Goal: Task Accomplishment & Management: Manage account settings

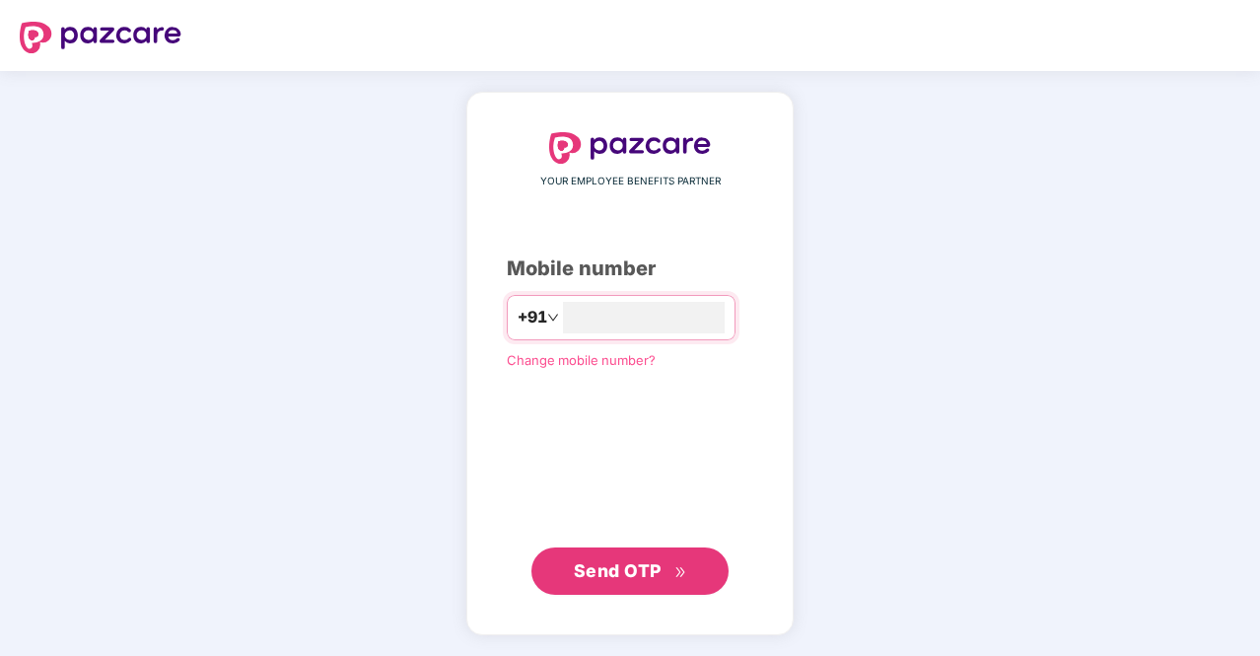
type input "**********"
click at [683, 571] on icon "double-right" at bounding box center [680, 571] width 13 height 13
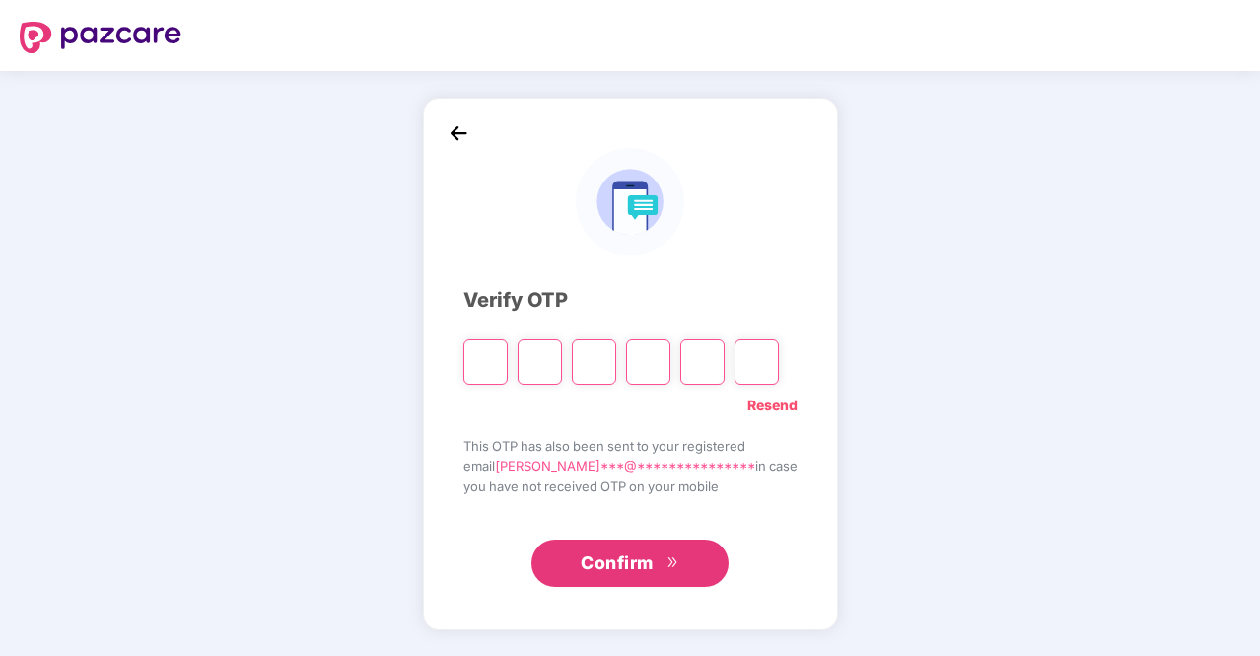
type input "*"
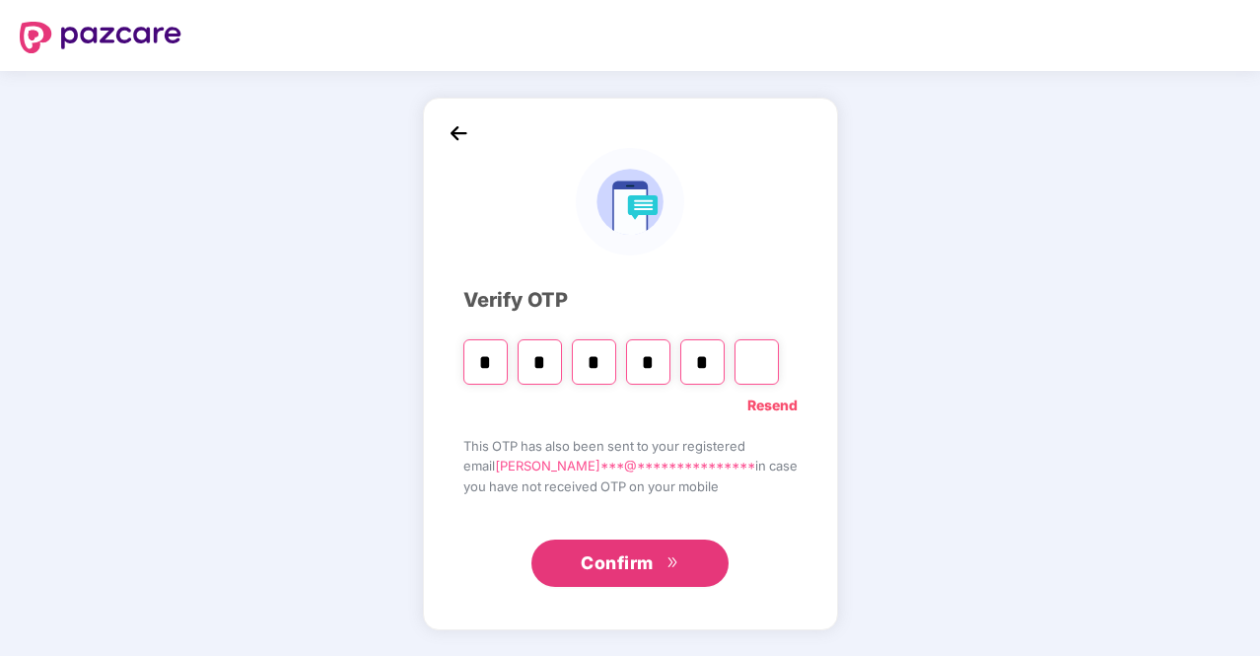
type input "*"
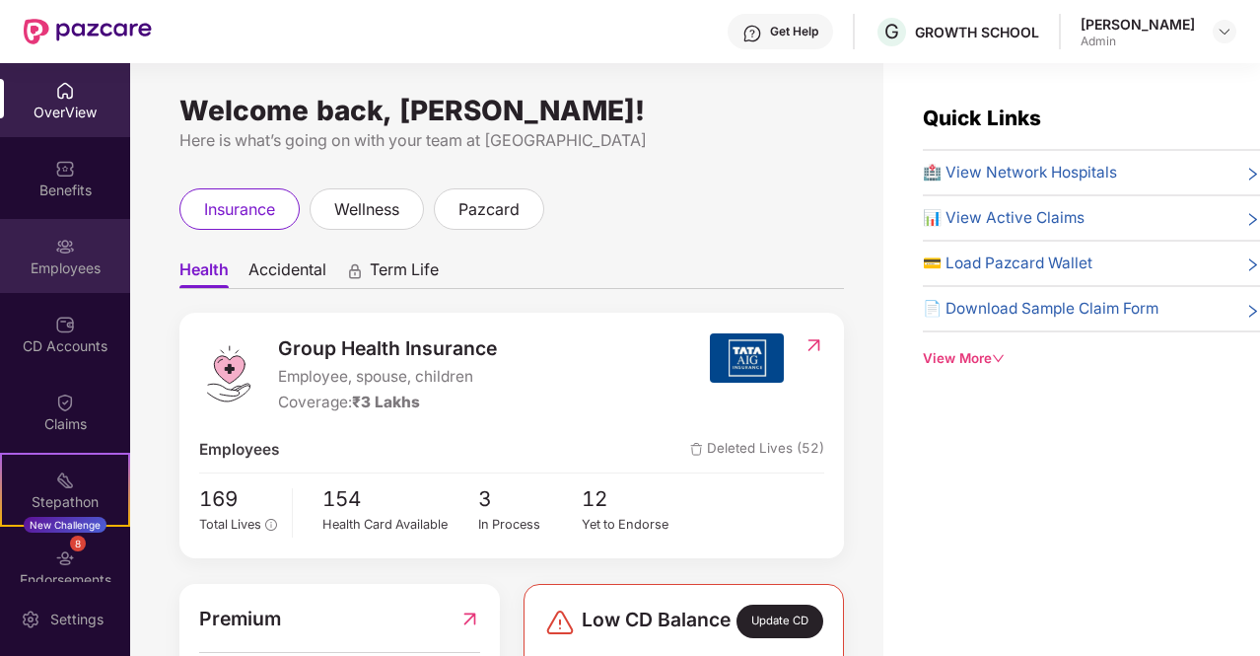
click at [62, 268] on div "Employees" at bounding box center [65, 268] width 130 height 20
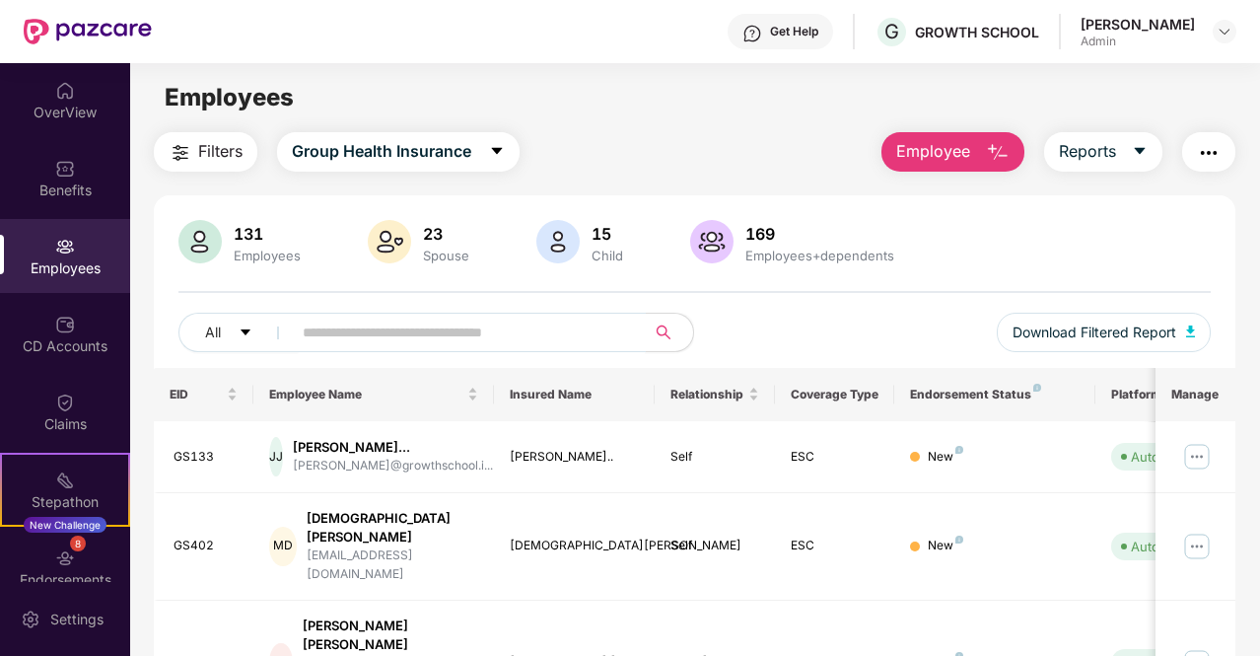
click at [319, 332] on input "text" at bounding box center [461, 332] width 317 height 30
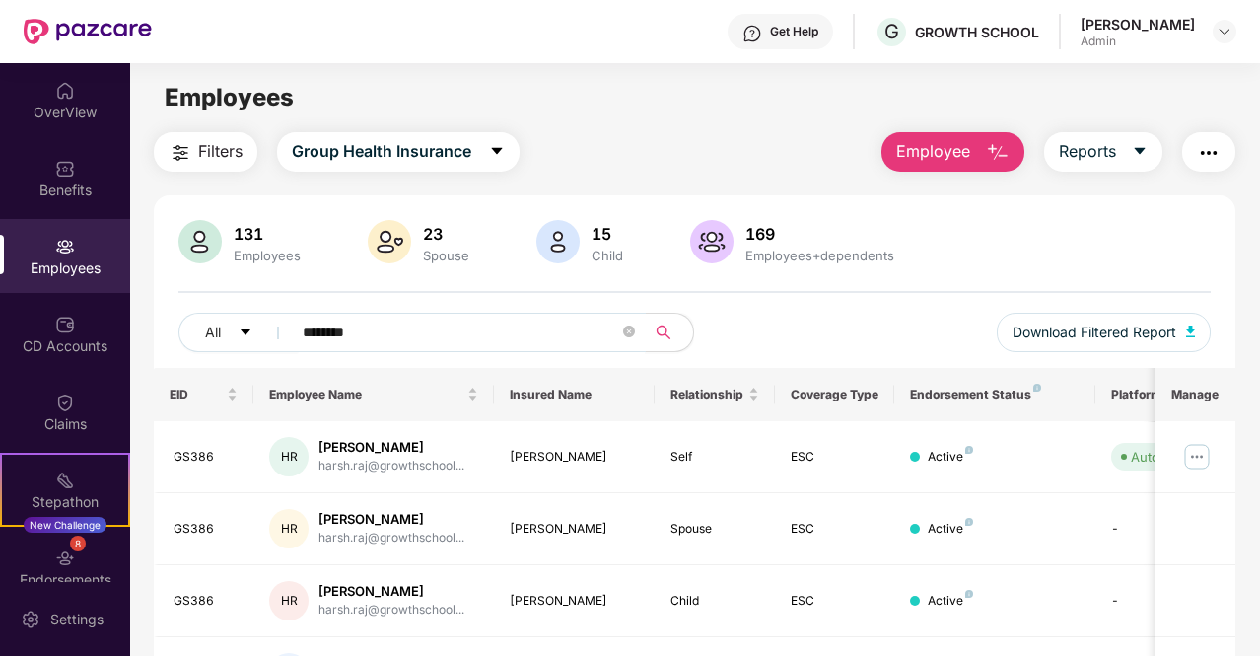
type input "*********"
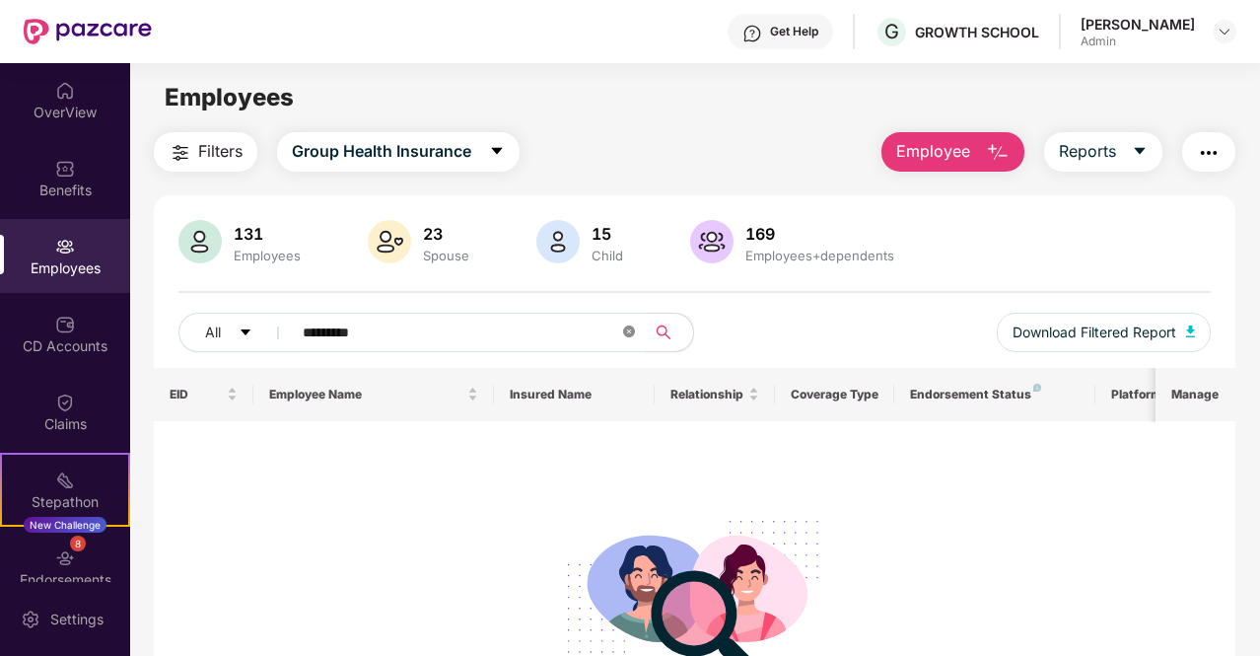
click at [631, 335] on icon "close-circle" at bounding box center [629, 331] width 12 height 12
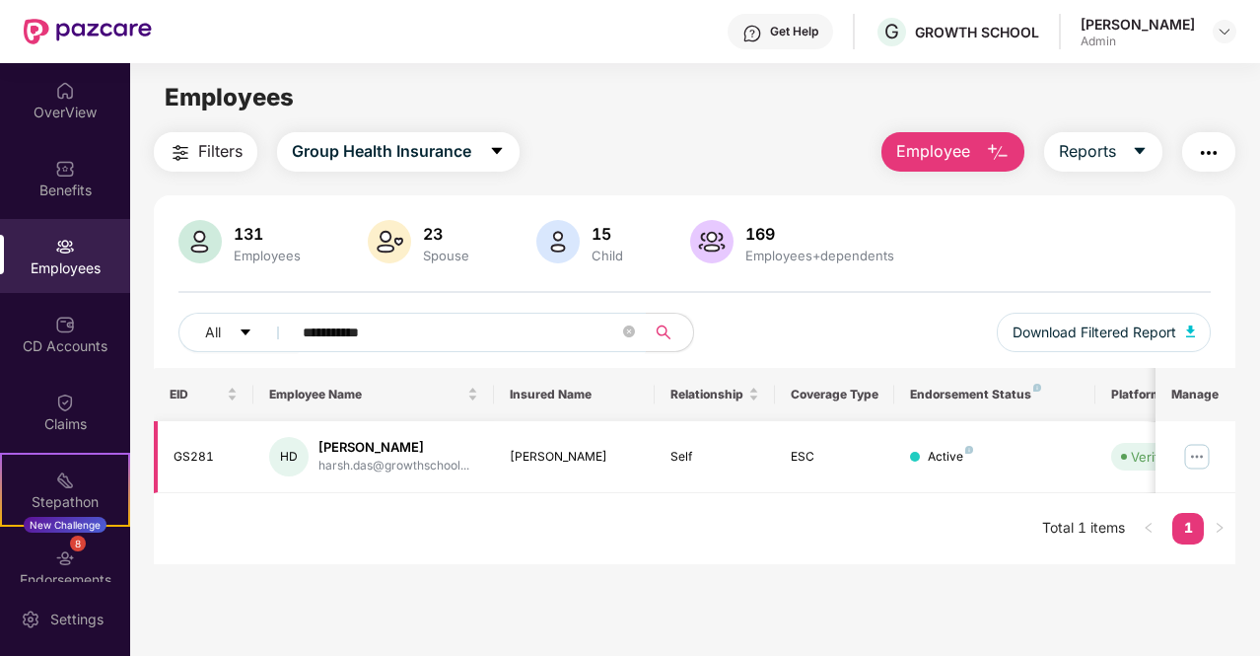
type input "**********"
click at [1193, 462] on img at bounding box center [1197, 457] width 32 height 32
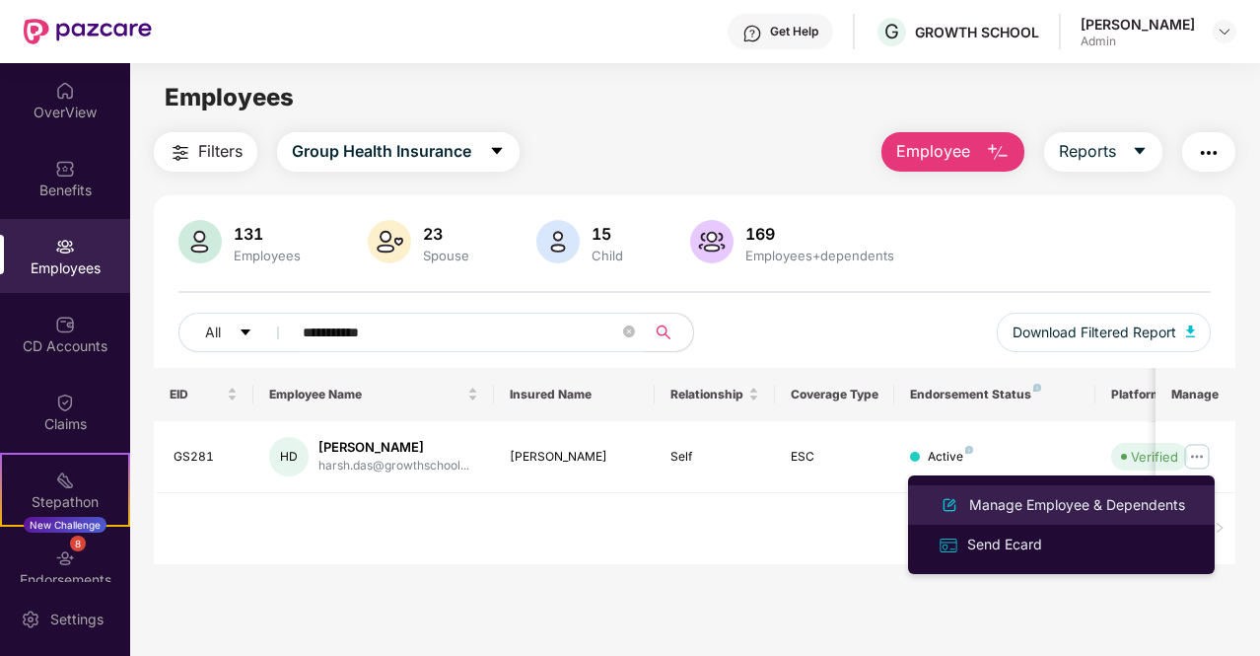
click at [1099, 495] on div "Manage Employee & Dependents" at bounding box center [1077, 505] width 224 height 22
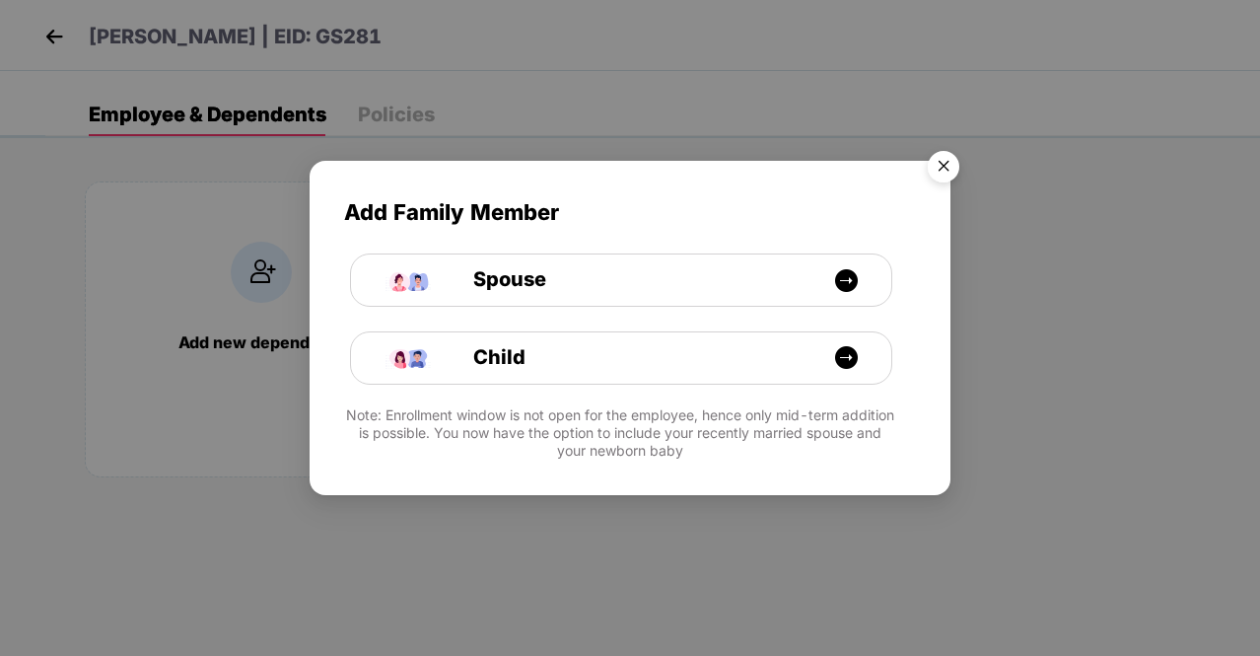
click at [945, 171] on img "Close" at bounding box center [943, 169] width 55 height 55
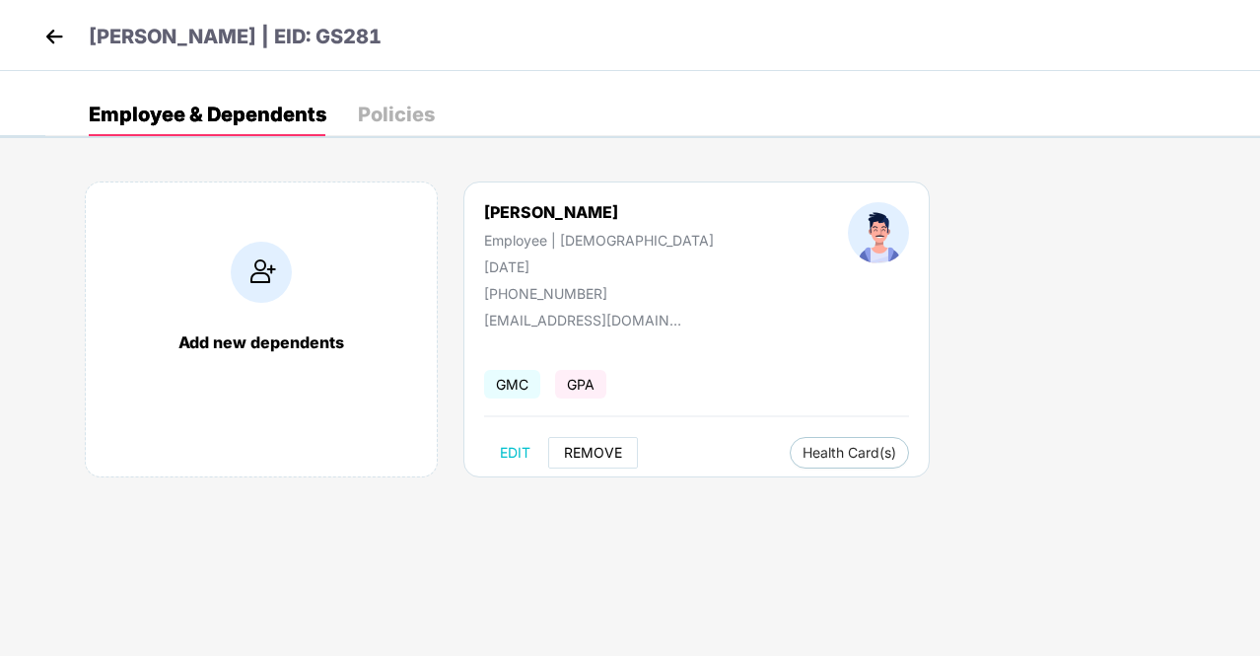
click at [600, 452] on span "REMOVE" at bounding box center [593, 453] width 58 height 16
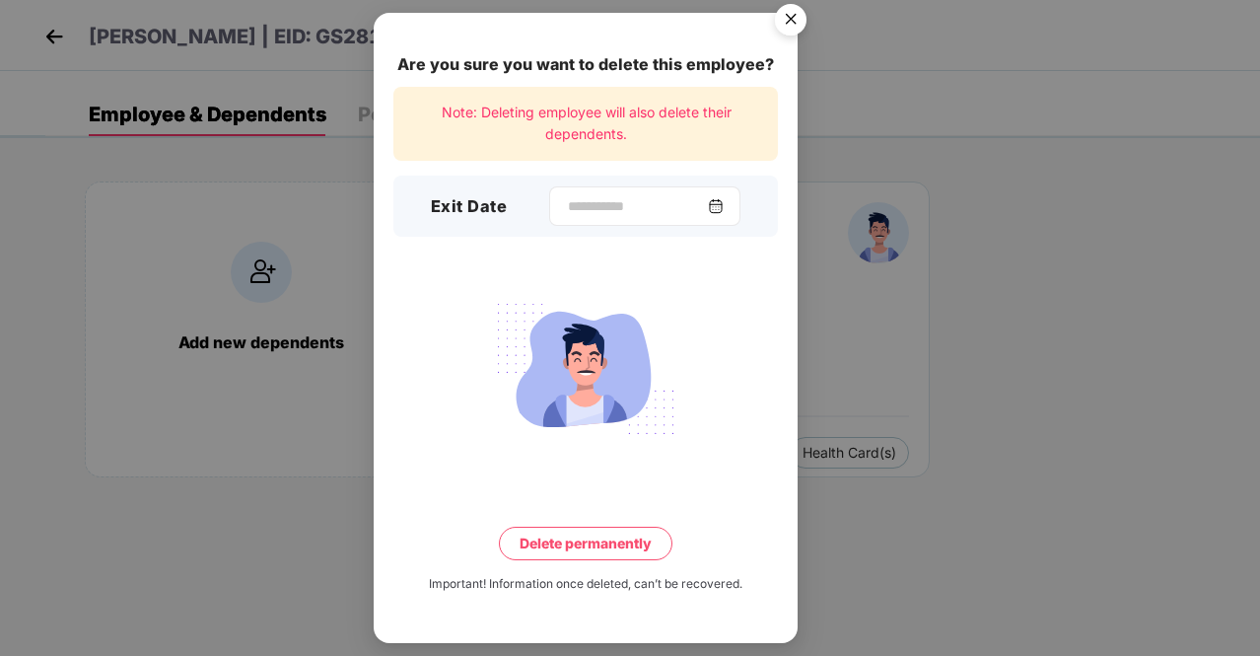
click at [724, 201] on img at bounding box center [716, 206] width 16 height 16
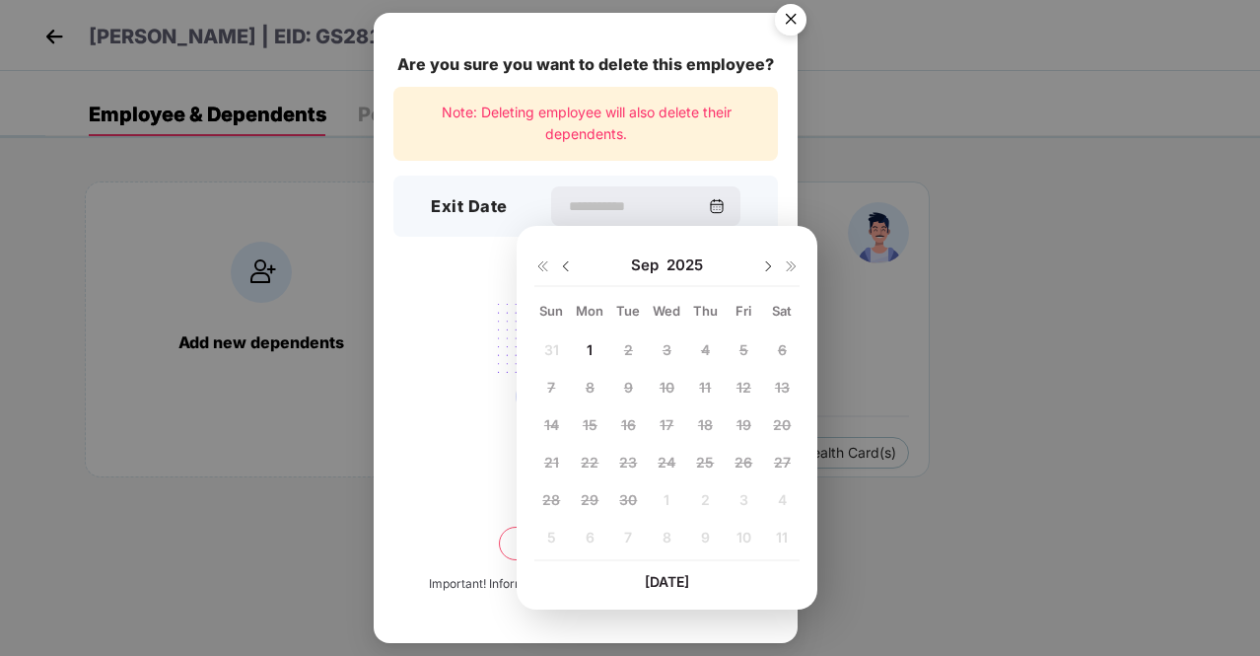
click at [542, 268] on img at bounding box center [542, 266] width 16 height 16
click at [765, 263] on img at bounding box center [768, 266] width 16 height 16
click at [559, 264] on img at bounding box center [566, 266] width 16 height 16
click at [569, 268] on img at bounding box center [566, 266] width 16 height 16
click at [779, 501] on div "28 29 30 31 1 2 3 4 5 6 7 8 9 10 11 12 13 14 15 16 17 18 19 20 21 22 23 24 25 2…" at bounding box center [666, 446] width 265 height 225
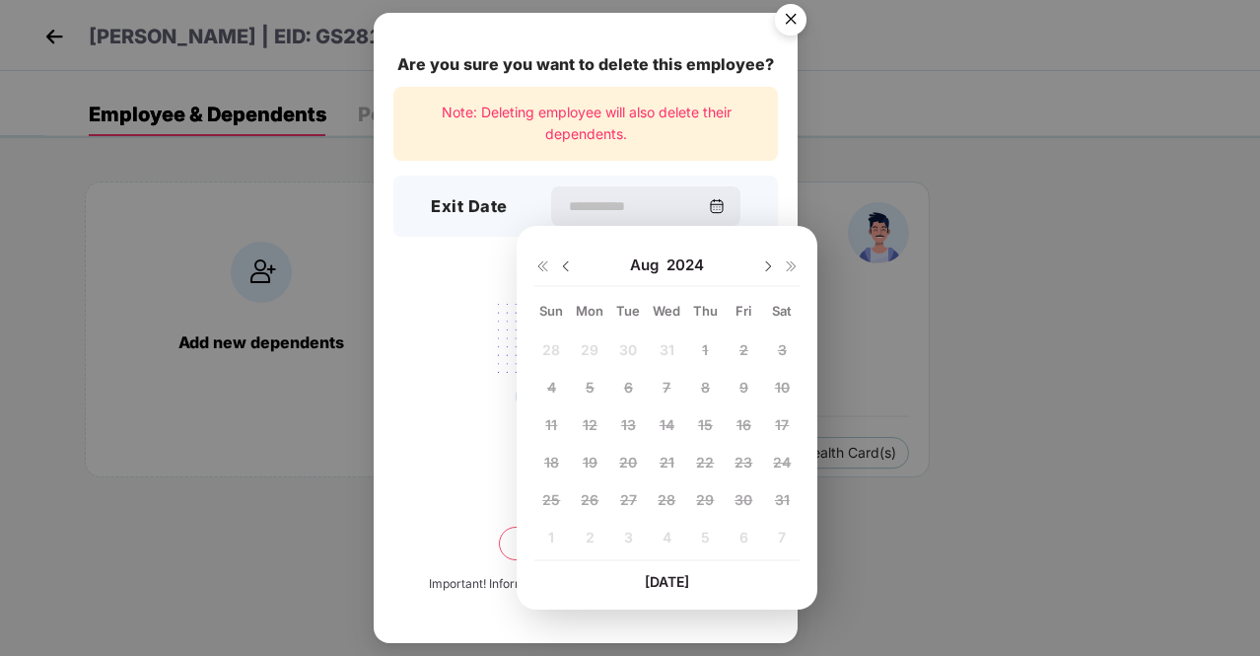
click at [543, 535] on div "28 29 30 31 1 2 3 4 5 6 7 8 9 10 11 12 13 14 15 16 17 18 19 20 21 22 23 24 25 2…" at bounding box center [666, 446] width 265 height 225
click at [767, 266] on img at bounding box center [768, 266] width 16 height 16
click at [546, 353] on div "1 2 3 4 5 6 7 8 9 10 11 12 13 14 15 16 17 18 19 20 21 22 23 24 25 26 27 28 29 3…" at bounding box center [666, 446] width 265 height 225
click at [558, 351] on div "1 2 3 4 5 6 7 8 9 10 11 12 13 14 15 16 17 18 19 20 21 22 23 24 25 26 27 28 29 3…" at bounding box center [666, 446] width 265 height 225
click at [763, 273] on img at bounding box center [768, 266] width 16 height 16
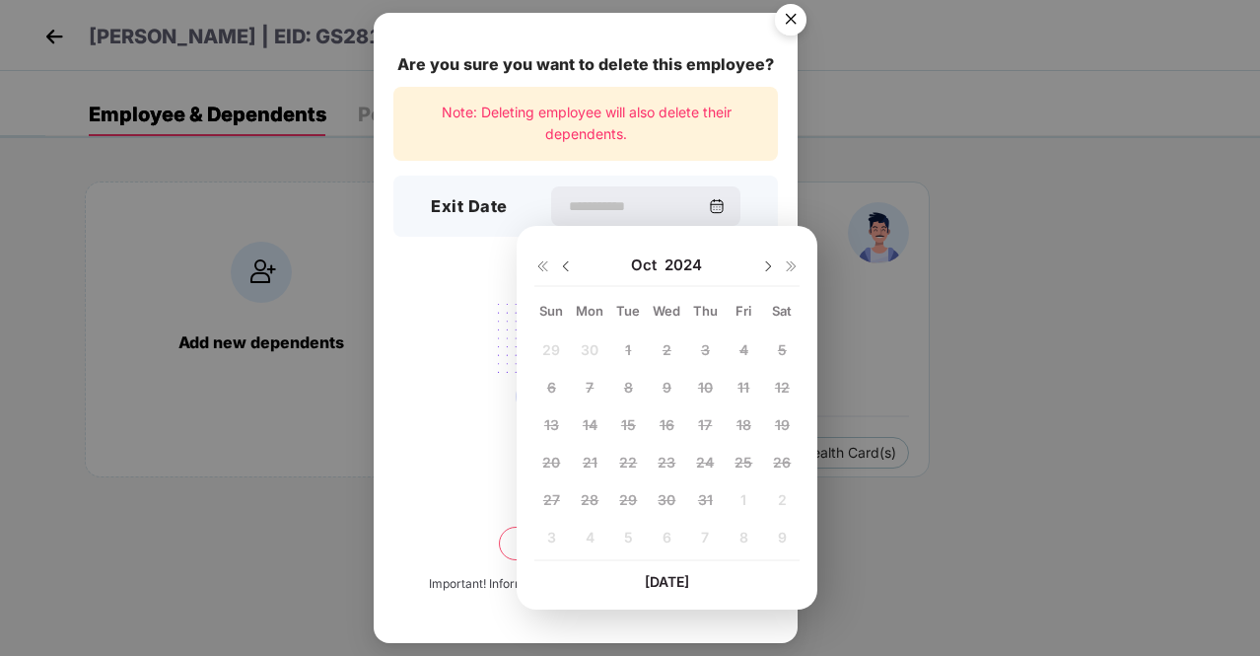
click at [763, 273] on img at bounding box center [768, 266] width 16 height 16
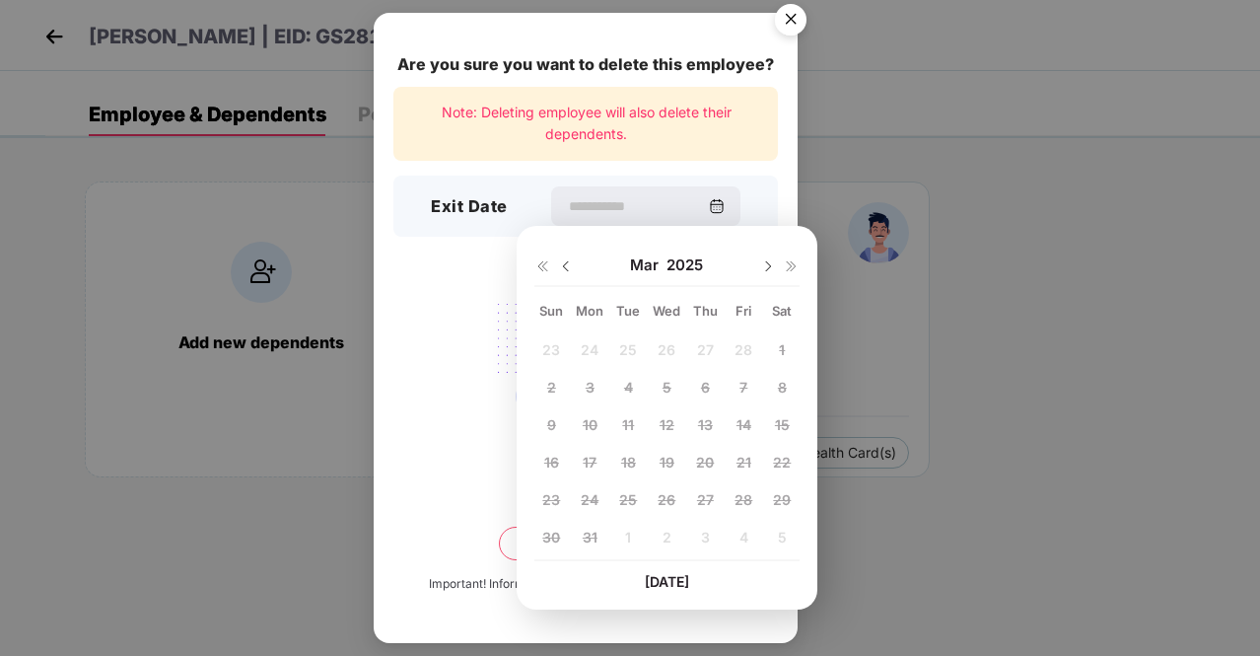
click at [763, 273] on img at bounding box center [768, 266] width 16 height 16
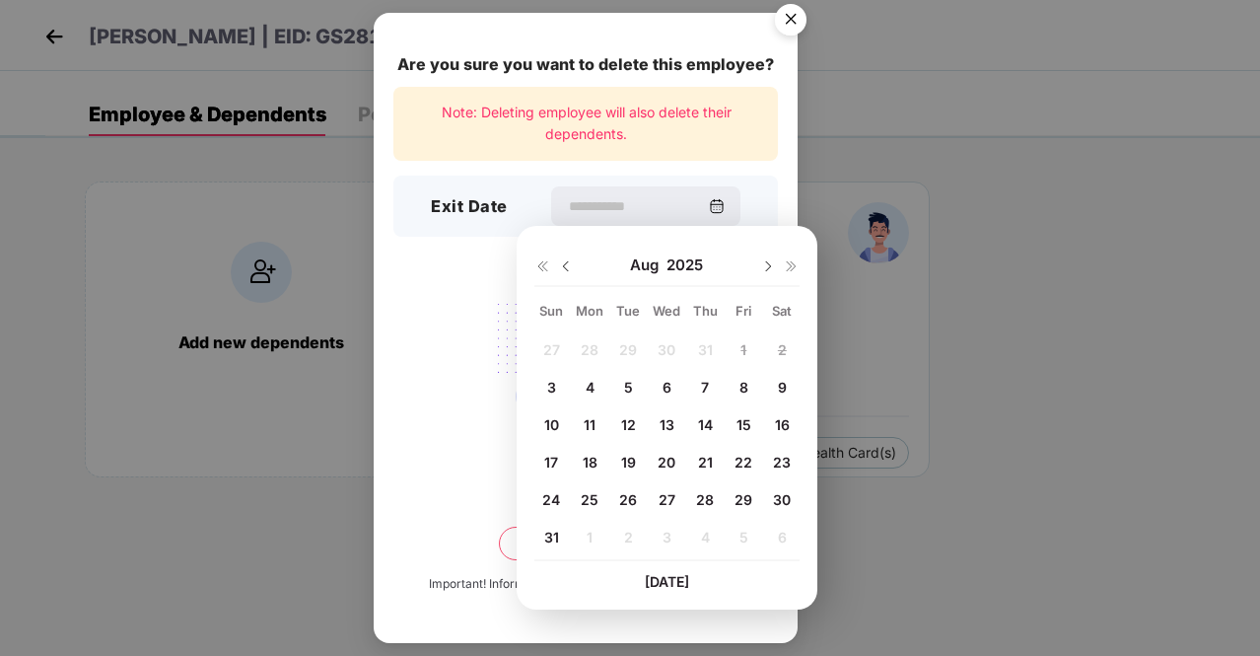
click at [558, 539] on span "31" at bounding box center [551, 537] width 15 height 17
type input "**********"
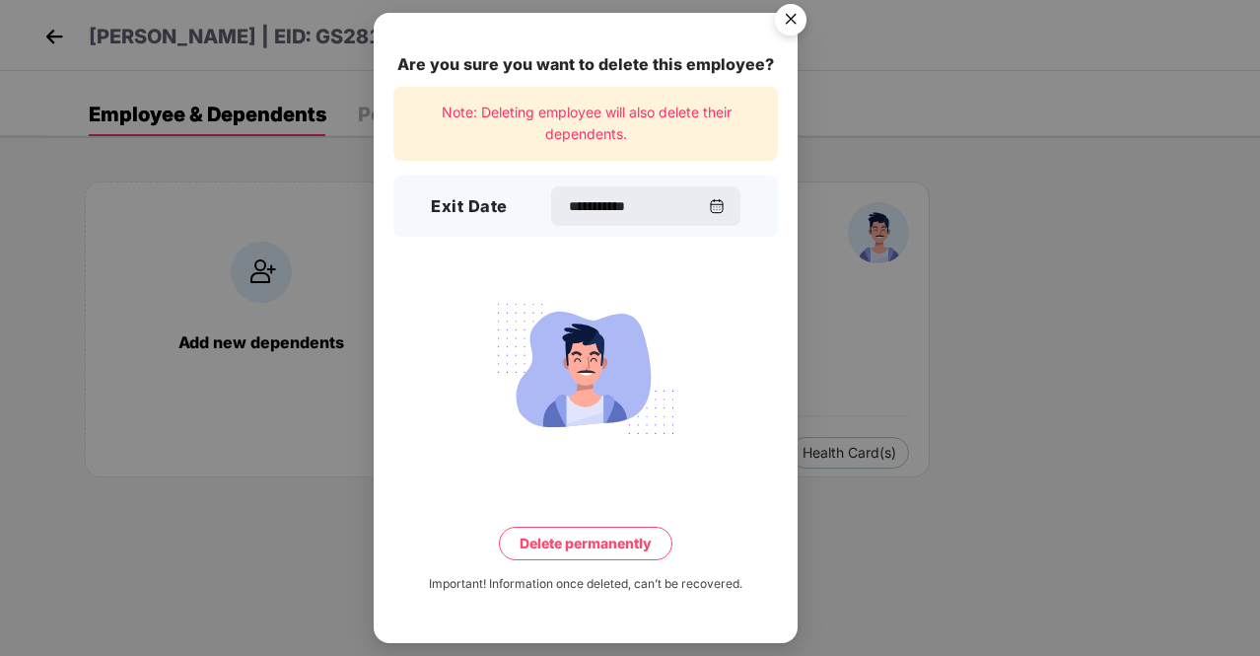
click at [576, 547] on button "Delete permanently" at bounding box center [586, 544] width 174 height 34
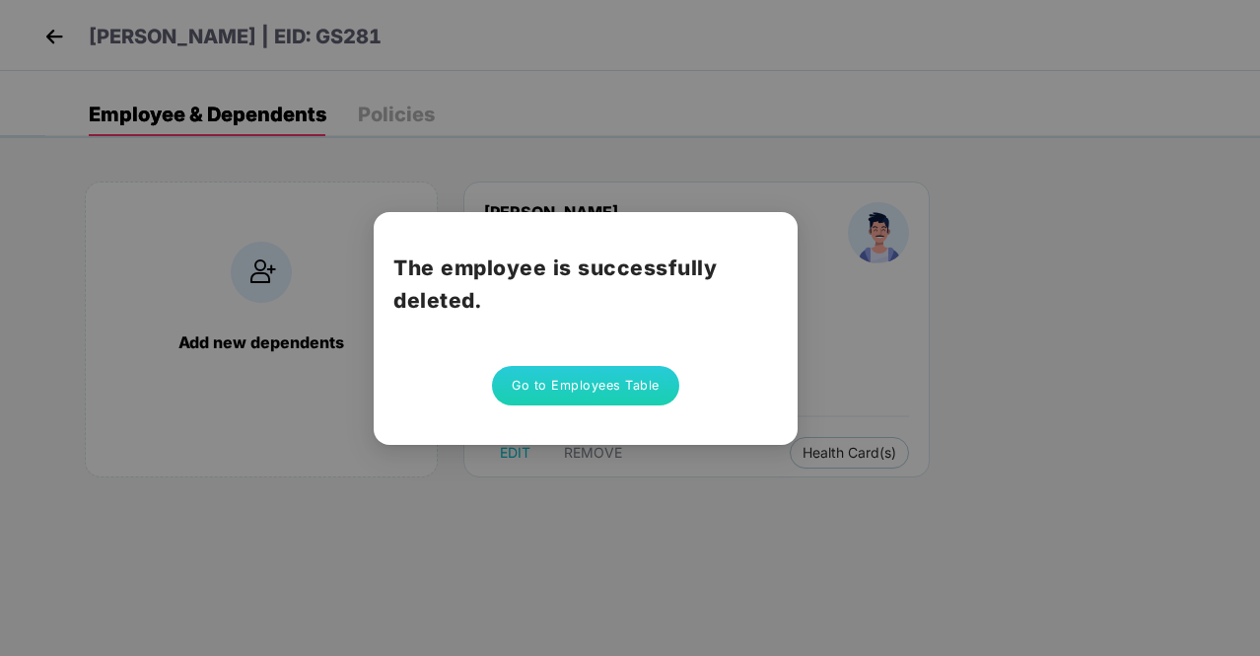
click at [589, 387] on button "Go to Employees Table" at bounding box center [585, 385] width 187 height 39
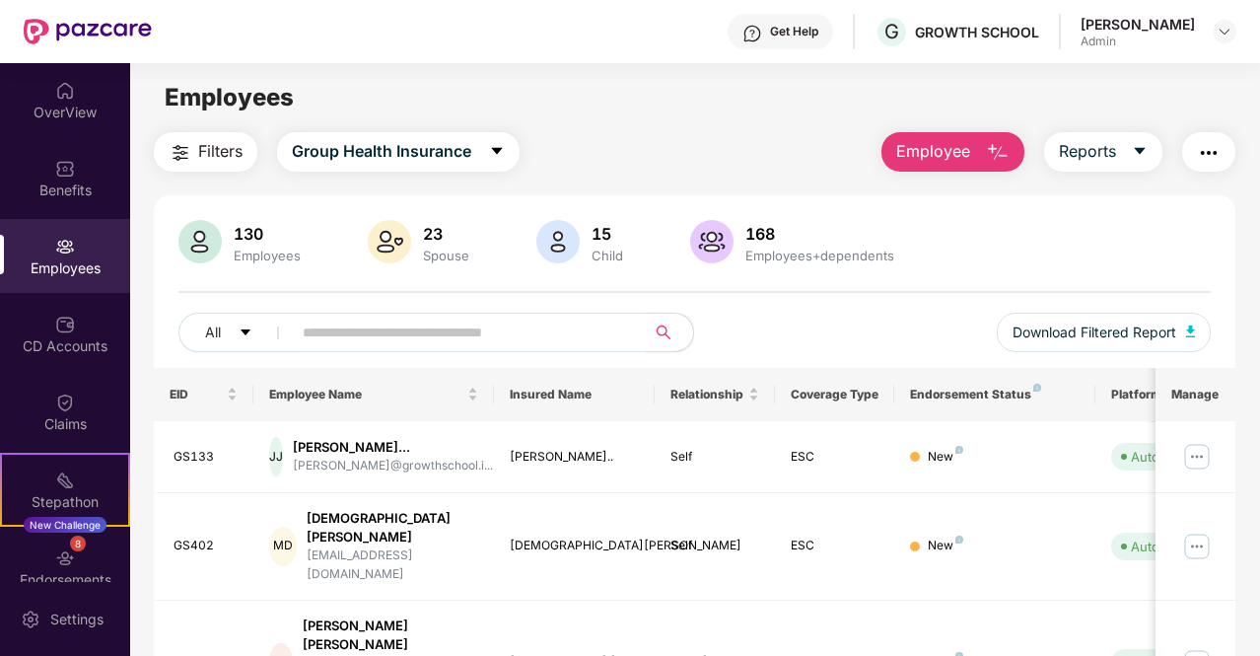
click at [393, 333] on input "text" at bounding box center [461, 332] width 317 height 30
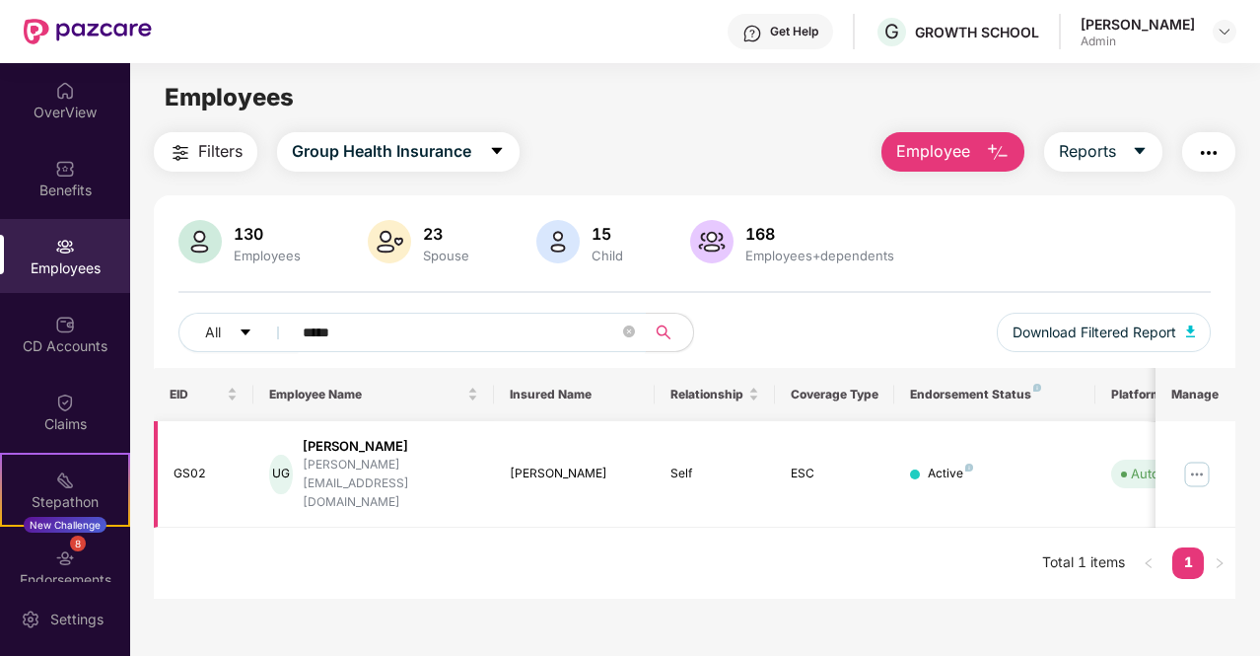
type input "*****"
click at [1195, 458] on img at bounding box center [1197, 474] width 32 height 32
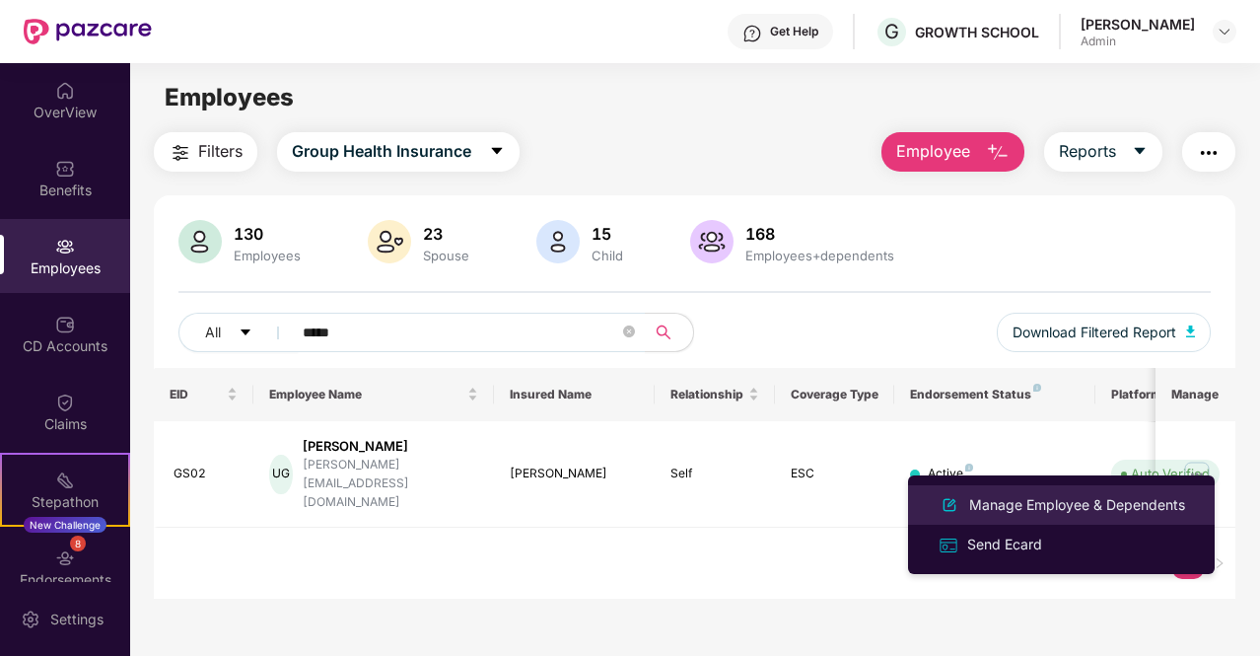
click at [1075, 500] on div "Manage Employee & Dependents" at bounding box center [1077, 505] width 224 height 22
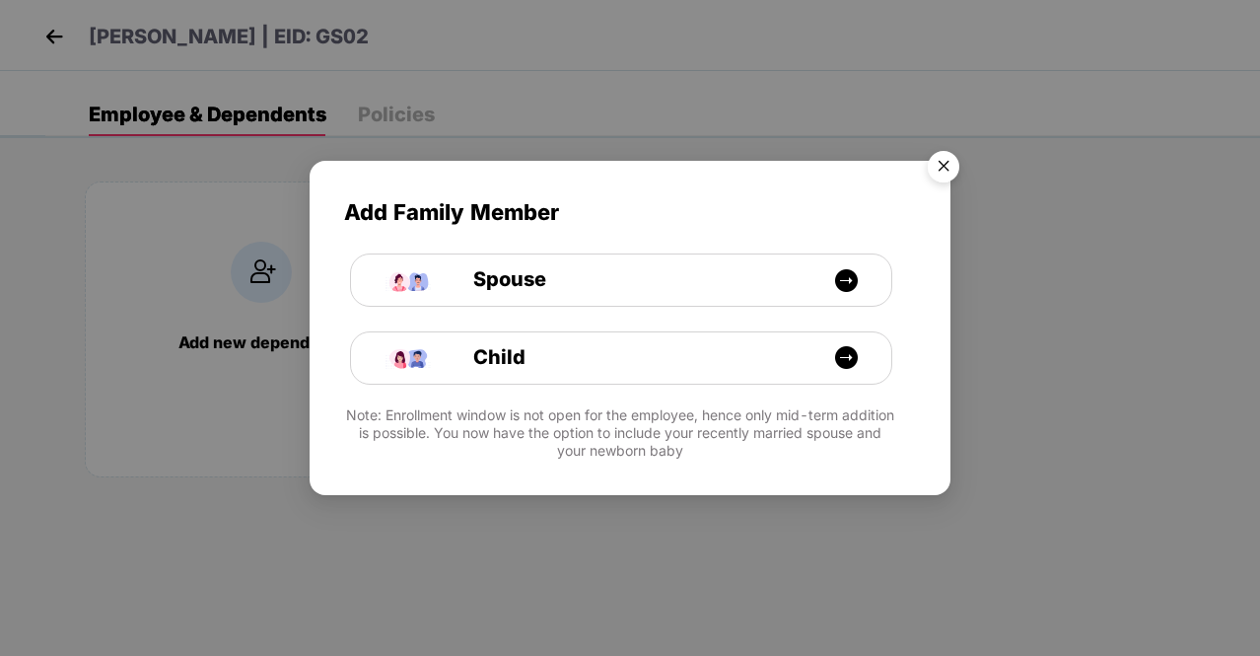
click at [937, 172] on img "Close" at bounding box center [943, 169] width 55 height 55
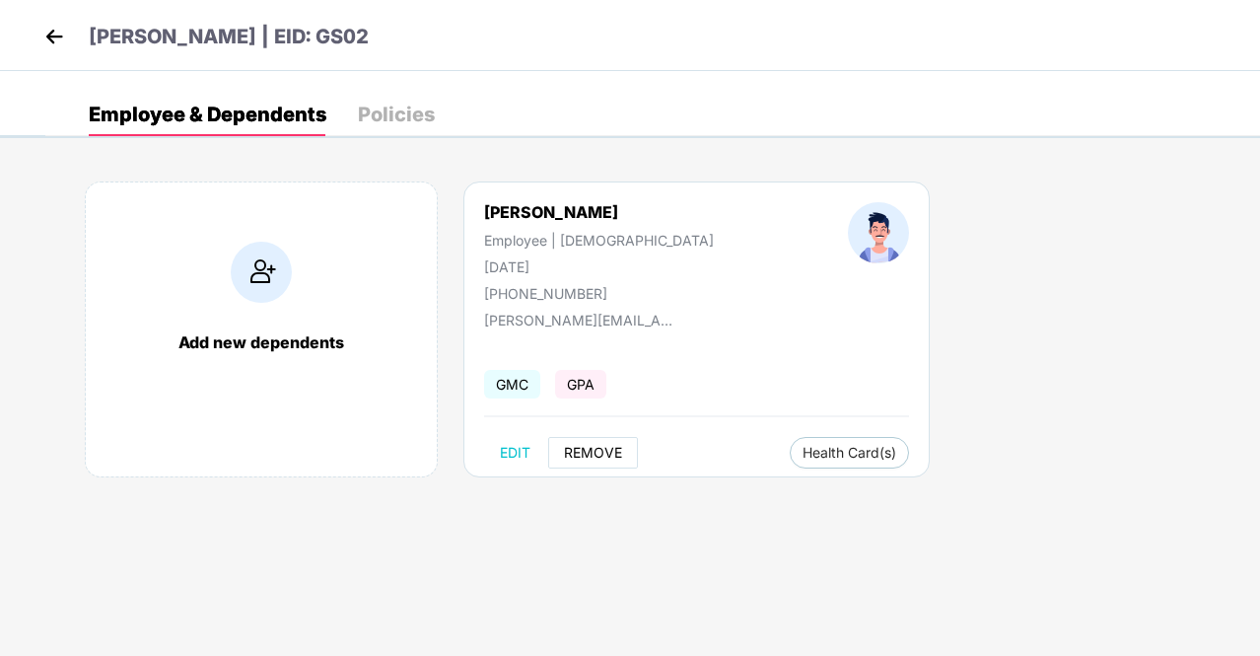
click at [604, 444] on button "REMOVE" at bounding box center [593, 453] width 90 height 32
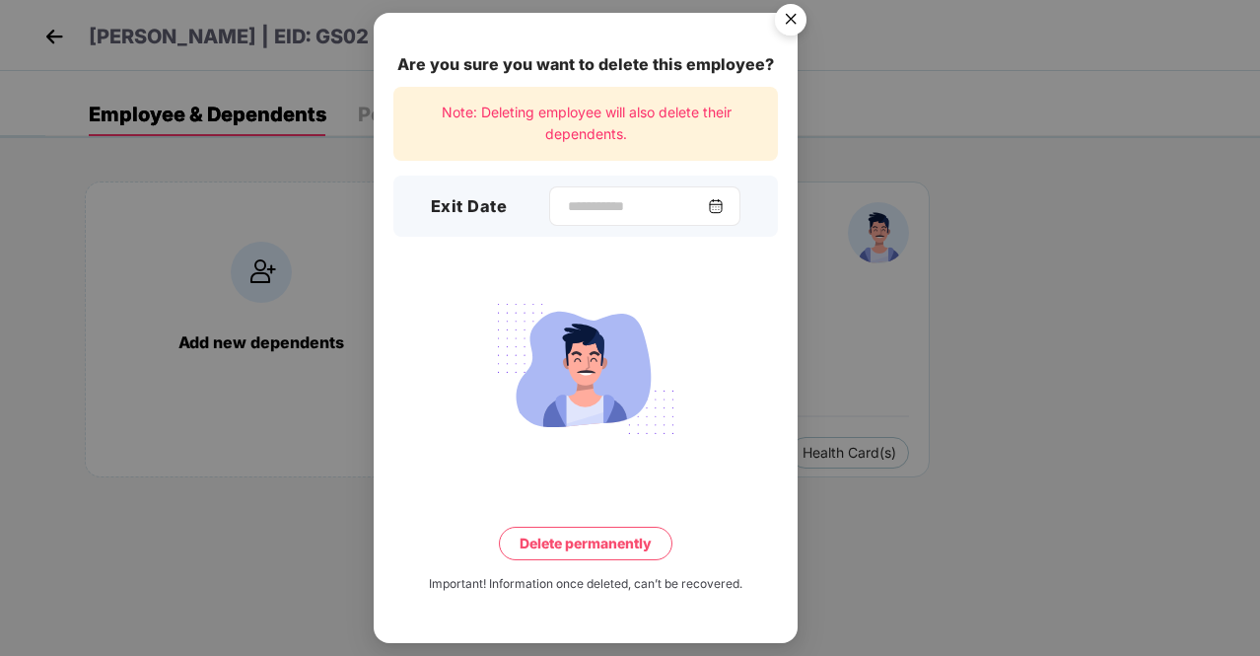
click at [724, 196] on div at bounding box center [644, 205] width 191 height 39
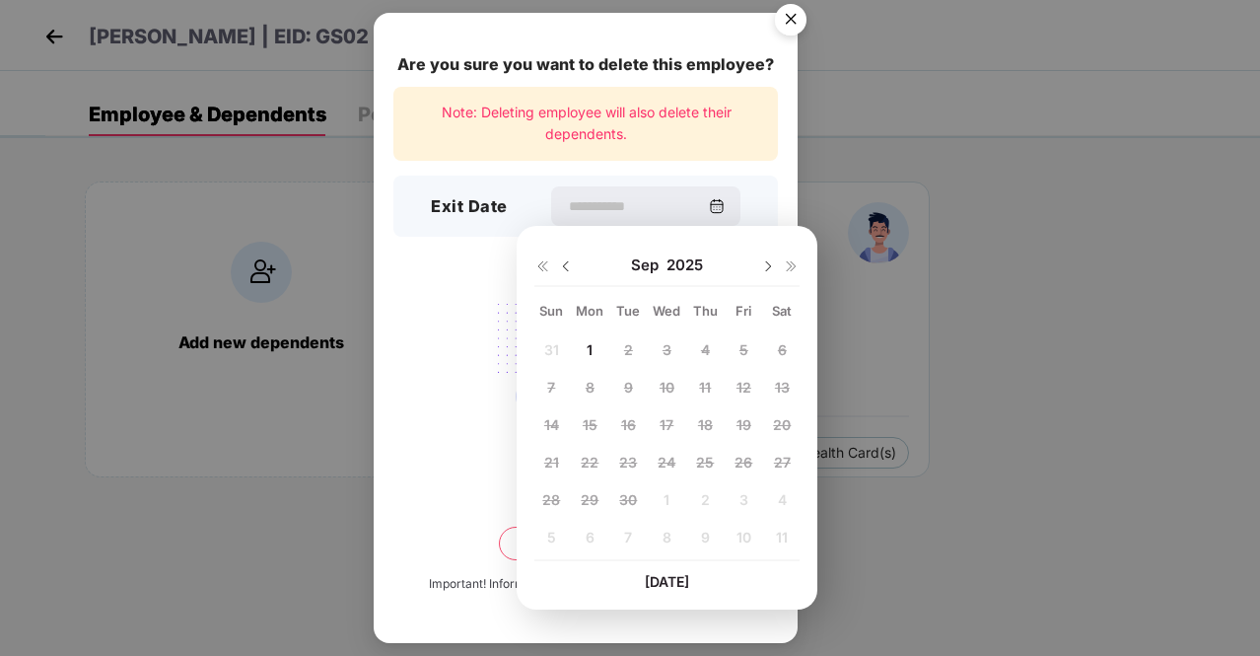
click at [594, 348] on div "1" at bounding box center [590, 349] width 30 height 30
type input "**********"
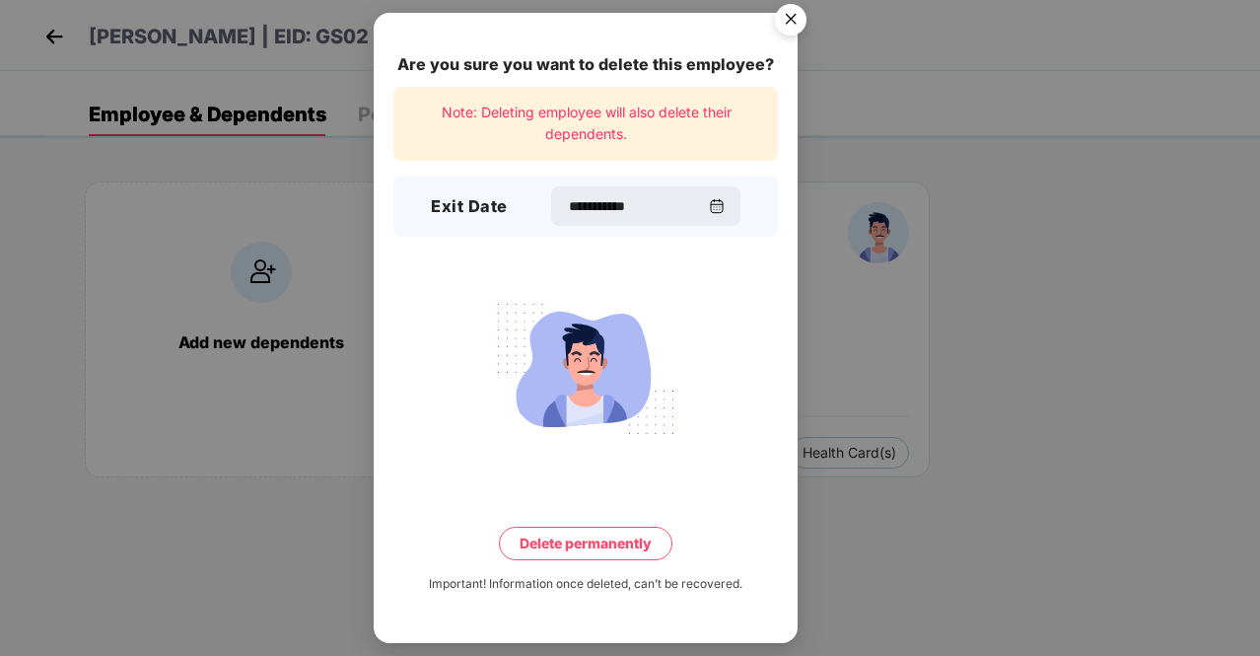
click at [578, 540] on button "Delete permanently" at bounding box center [586, 544] width 174 height 34
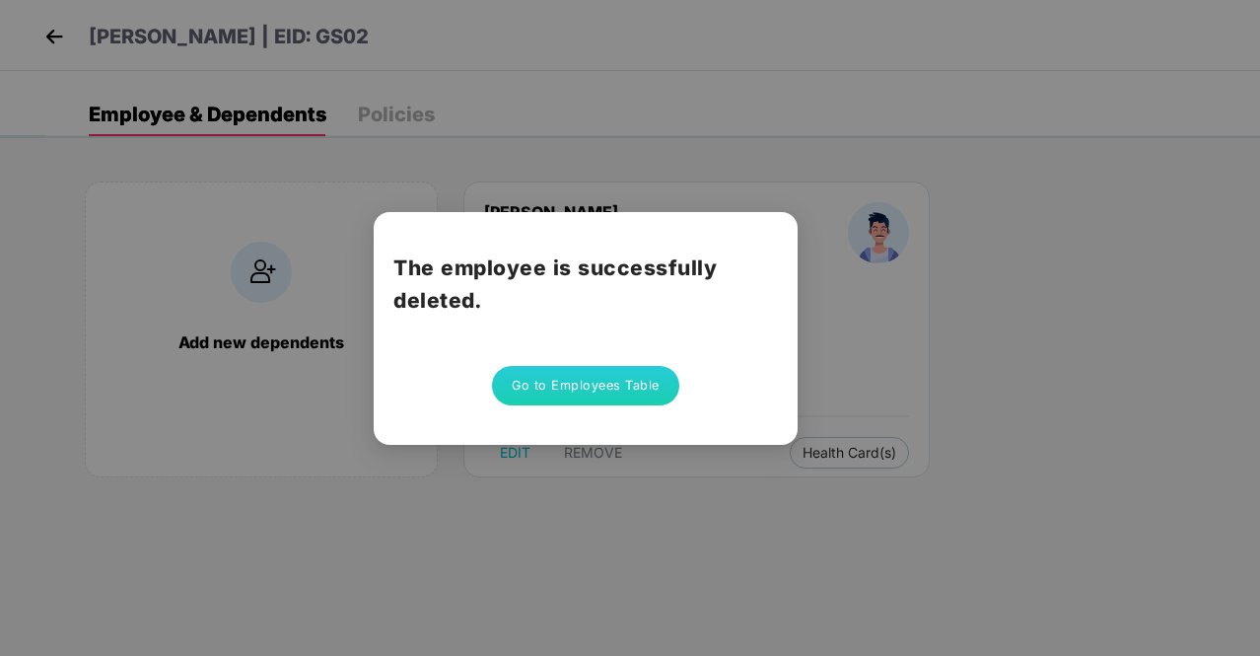
click at [572, 389] on button "Go to Employees Table" at bounding box center [585, 385] width 187 height 39
